Goal: Complete application form: Complete application form

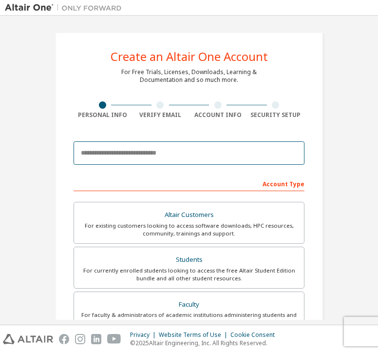
click at [220, 156] on input "email" at bounding box center [189, 152] width 231 height 23
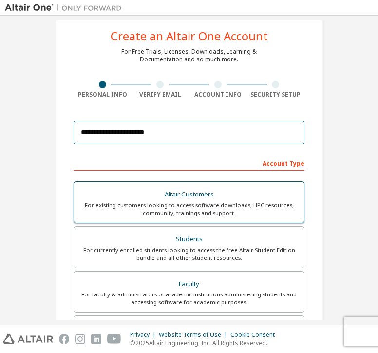
scroll to position [49, 0]
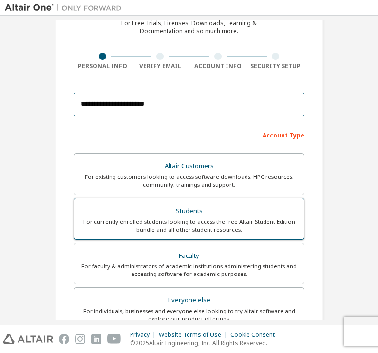
type input "**********"
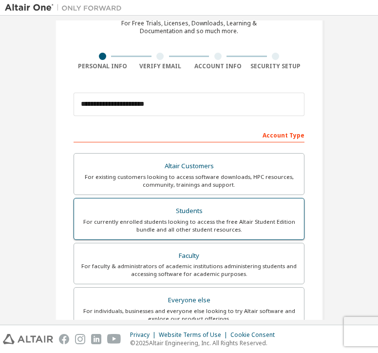
click at [187, 214] on div "Students" at bounding box center [189, 211] width 218 height 14
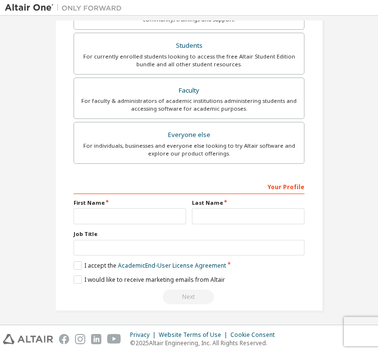
scroll to position [214, 0]
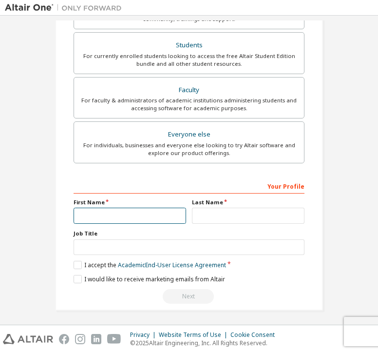
click at [138, 216] on input "text" at bounding box center [130, 216] width 113 height 16
type input "********"
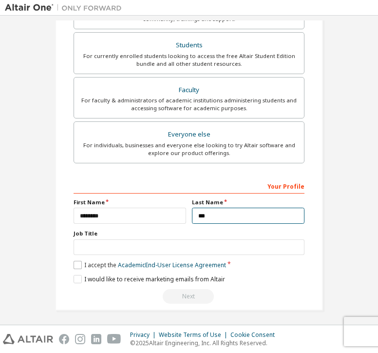
type input "***"
click at [75, 265] on label "I accept the Academic End-User License Agreement" at bounding box center [150, 265] width 153 height 8
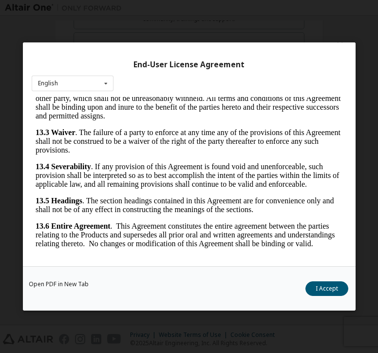
scroll to position [16, 0]
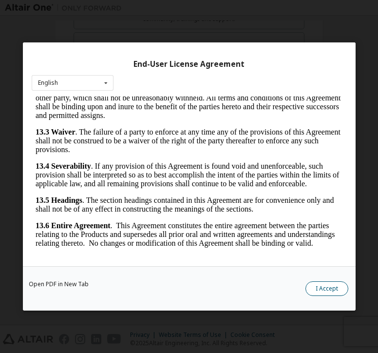
click at [324, 293] on button "I Accept" at bounding box center [326, 288] width 43 height 15
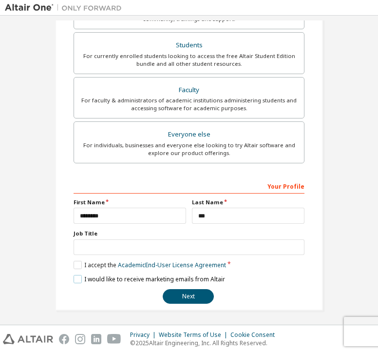
click at [74, 276] on label "I would like to receive marketing emails from Altair" at bounding box center [150, 279] width 152 height 8
click at [177, 294] on button "Next" at bounding box center [188, 296] width 51 height 15
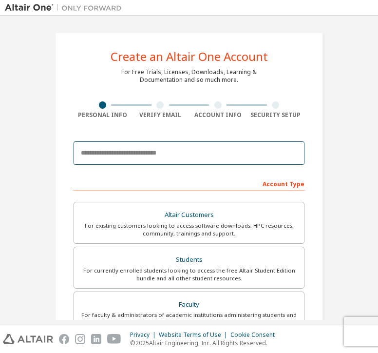
click at [139, 157] on input "email" at bounding box center [189, 152] width 231 height 23
type input "**********"
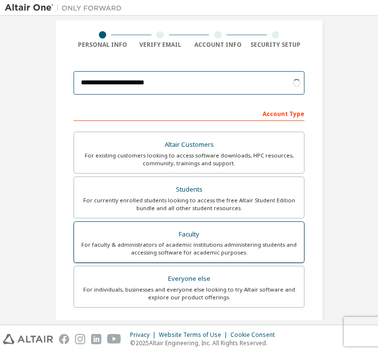
scroll to position [97, 0]
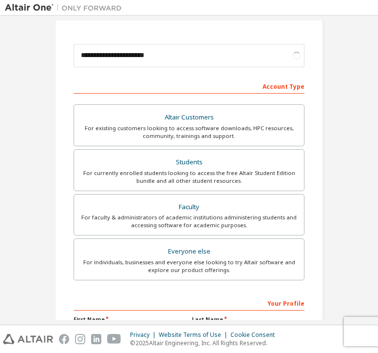
click at [166, 191] on div "Altair Customers For existing customers looking to access software downloads, H…" at bounding box center [189, 193] width 231 height 179
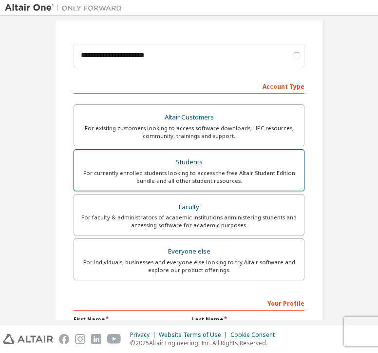
click at [161, 177] on div "For currently enrolled students looking to access the free Altair Student Editi…" at bounding box center [189, 177] width 218 height 16
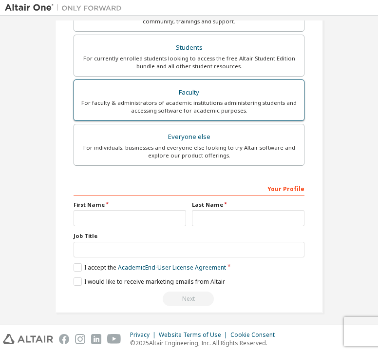
scroll to position [214, 0]
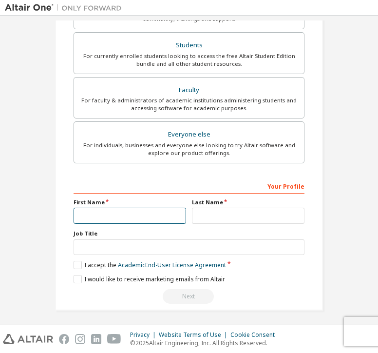
click at [150, 215] on input "text" at bounding box center [130, 216] width 113 height 16
type input "********"
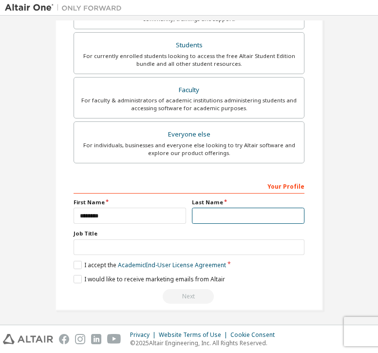
click at [207, 212] on input "text" at bounding box center [248, 216] width 113 height 16
type input "***"
click at [74, 262] on label "I accept the Academic End-User License Agreement" at bounding box center [150, 265] width 153 height 8
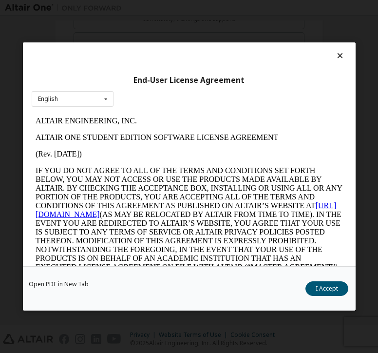
scroll to position [0, 0]
click at [337, 285] on button "I Accept" at bounding box center [326, 288] width 43 height 15
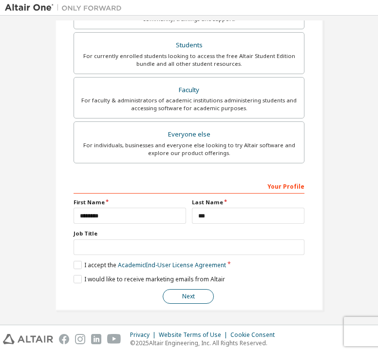
click at [197, 289] on button "Next" at bounding box center [188, 296] width 51 height 15
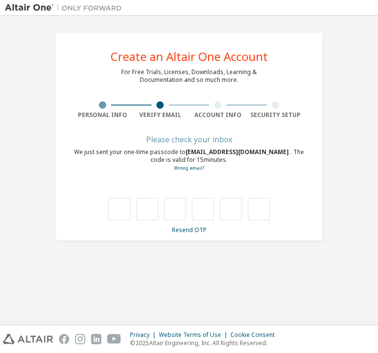
type input "*"
click at [152, 210] on input "*" at bounding box center [147, 209] width 22 height 22
click at [182, 209] on input "*" at bounding box center [175, 209] width 22 height 22
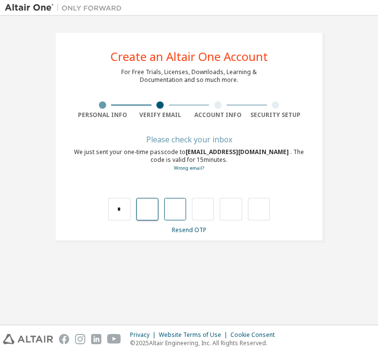
type input "*"
click at [187, 205] on div "* * *" at bounding box center [189, 209] width 162 height 22
click at [183, 207] on input "*" at bounding box center [175, 209] width 22 height 22
type input "*"
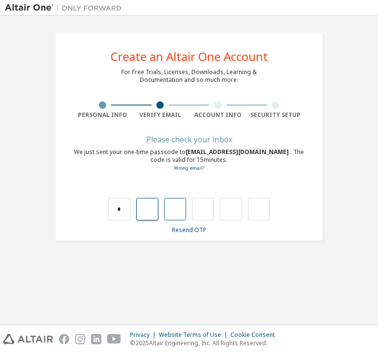
type input "*"
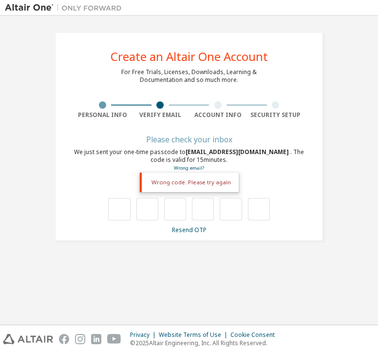
click at [132, 205] on div at bounding box center [189, 209] width 162 height 22
click at [120, 211] on input "text" at bounding box center [119, 209] width 22 height 22
type input "*"
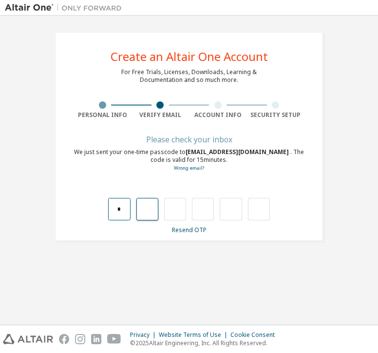
type input "*"
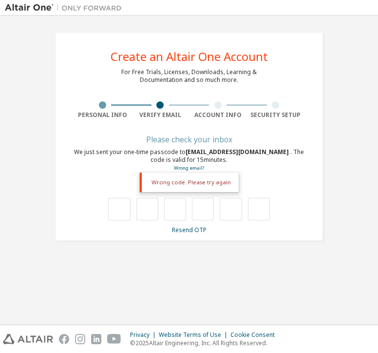
click at [82, 280] on div "**********" at bounding box center [189, 169] width 368 height 299
click at [147, 228] on div "Resend OTP" at bounding box center [189, 230] width 231 height 8
click at [119, 211] on input "text" at bounding box center [119, 209] width 22 height 22
type input "*"
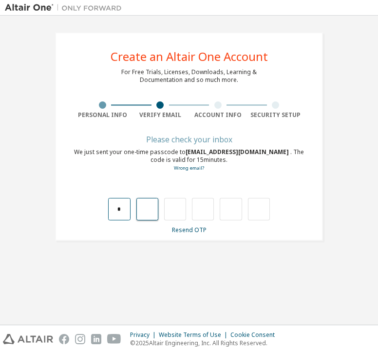
type input "*"
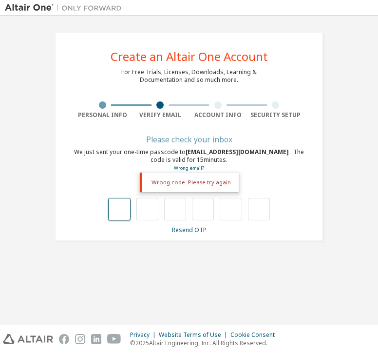
click at [119, 214] on input "text" at bounding box center [119, 209] width 22 height 22
type input "*"
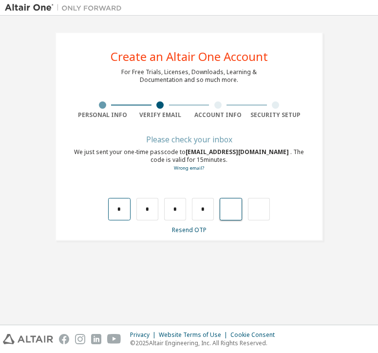
type input "*"
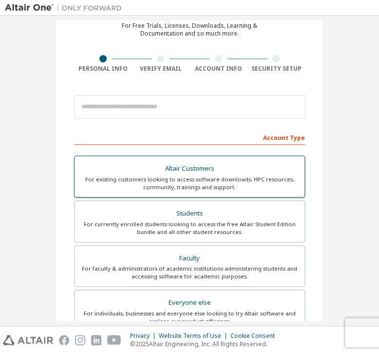
scroll to position [49, 0]
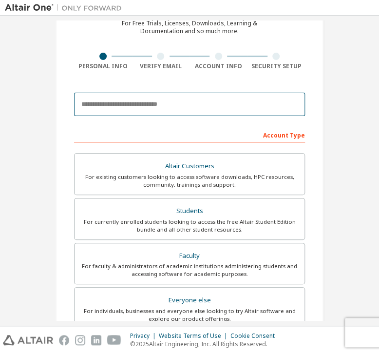
click at [197, 109] on input "email" at bounding box center [189, 104] width 231 height 23
type input "**********"
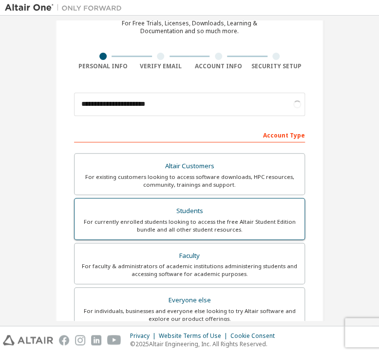
click at [191, 201] on label "Students For currently enrolled students looking to access the free Altair Stud…" at bounding box center [189, 219] width 231 height 42
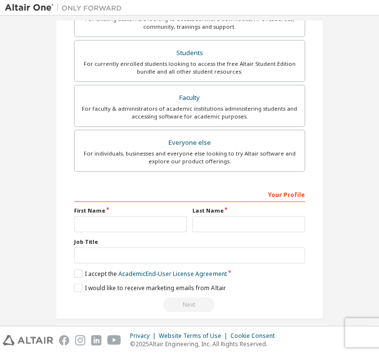
scroll to position [239, 0]
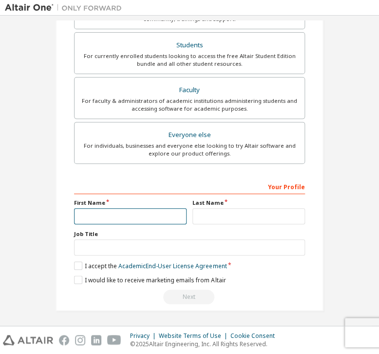
click at [141, 211] on input "text" at bounding box center [130, 216] width 113 height 16
type input "********"
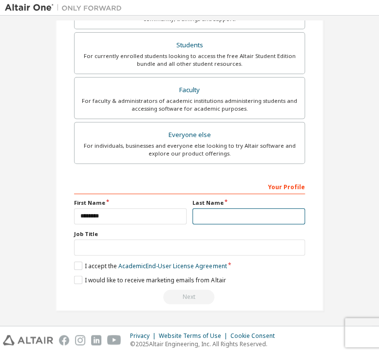
click at [226, 222] on input "text" at bounding box center [248, 216] width 113 height 16
type input "***"
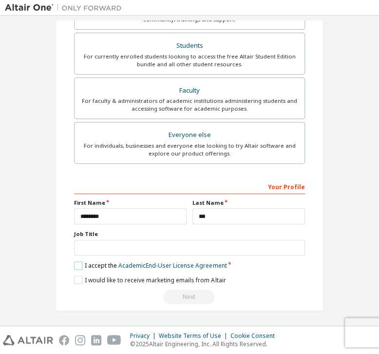
click at [74, 262] on label "I accept the Academic End-User License Agreement" at bounding box center [150, 265] width 153 height 8
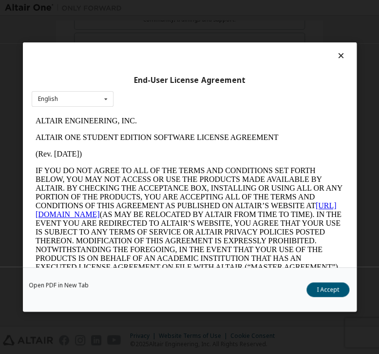
scroll to position [0, 0]
click at [322, 284] on button "I Accept" at bounding box center [327, 289] width 43 height 15
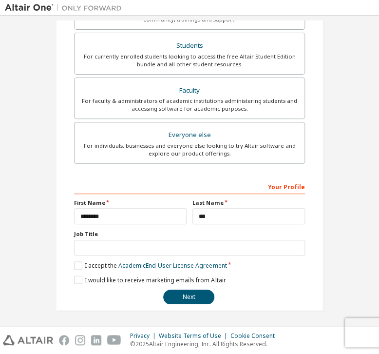
click at [199, 286] on div "**********" at bounding box center [189, 241] width 231 height 126
click at [197, 291] on button "Next" at bounding box center [188, 296] width 51 height 15
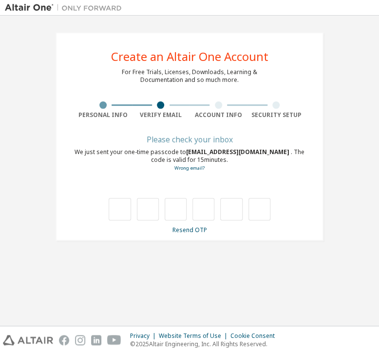
type input "*"
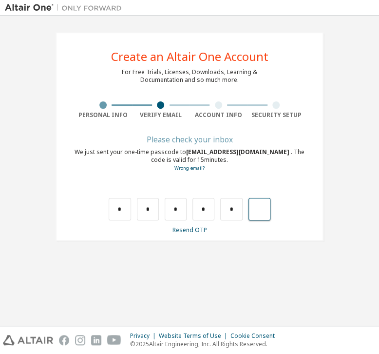
type input "*"
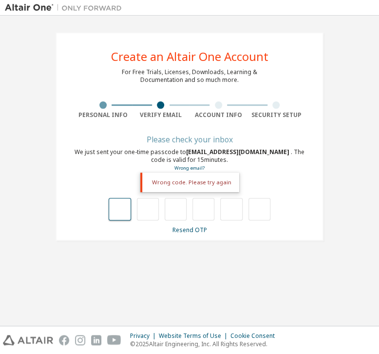
click at [112, 211] on input "text" at bounding box center [120, 209] width 22 height 22
type input "*"
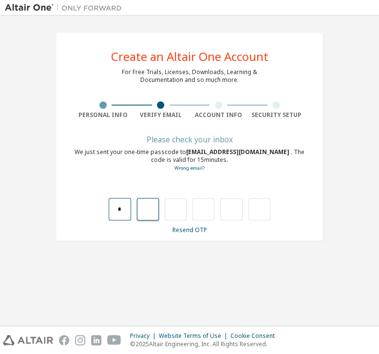
type input "*"
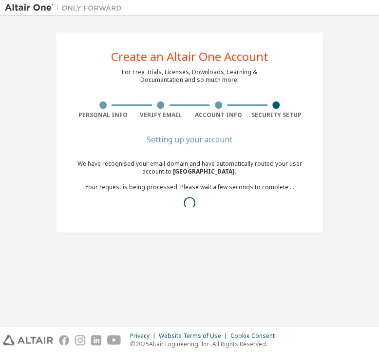
click at [173, 282] on div "Create an Altair One Account For Free Trials, Licenses, Downloads, Learning & D…" at bounding box center [189, 170] width 369 height 300
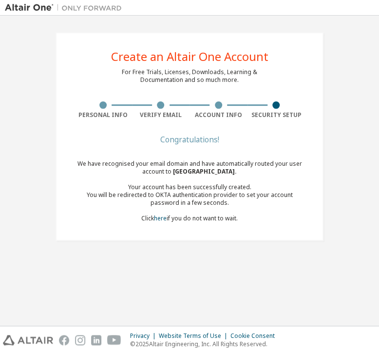
click at [246, 213] on div "We have recognised your email domain and have automatically routed your user ac…" at bounding box center [189, 191] width 231 height 62
